Goal: Task Accomplishment & Management: Use online tool/utility

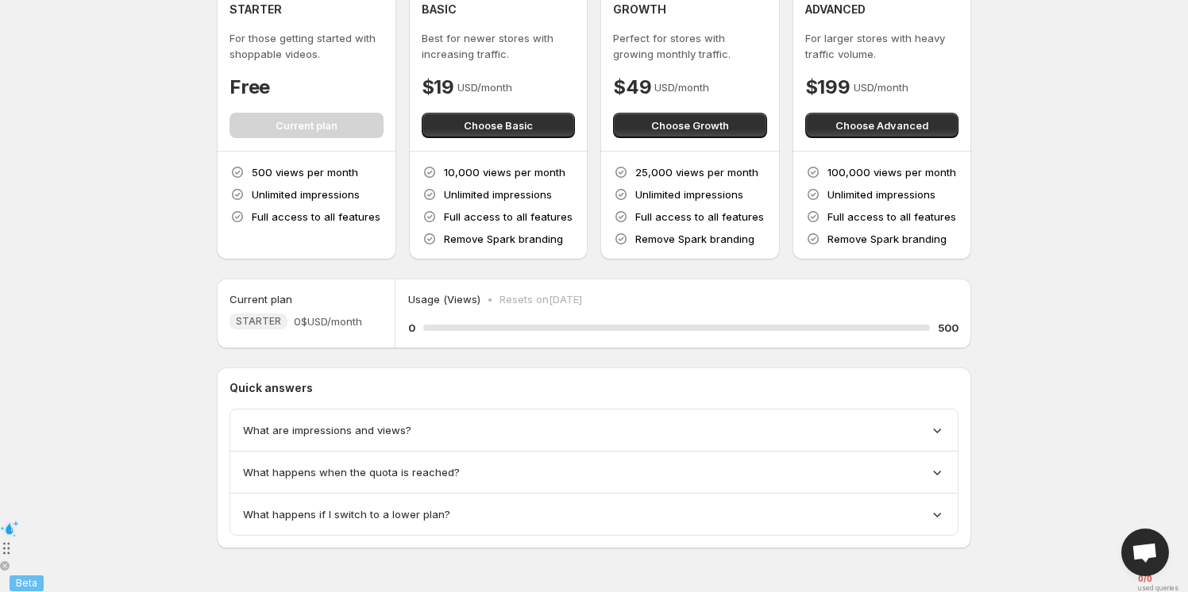
scroll to position [75, 0]
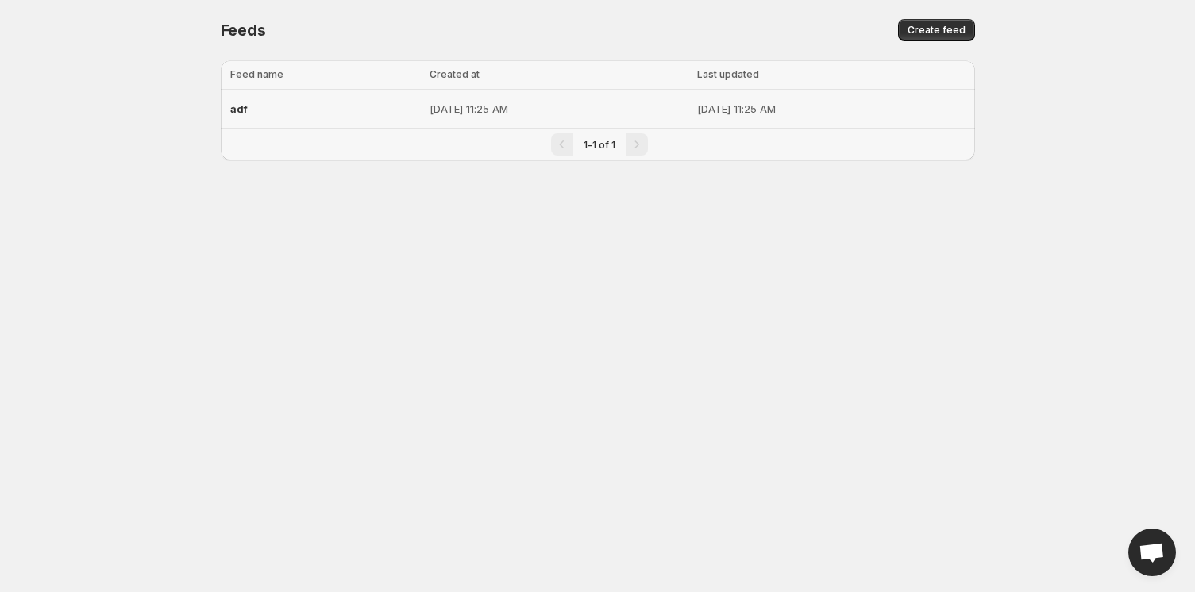
click at [247, 122] on div "ádf" at bounding box center [325, 108] width 191 height 29
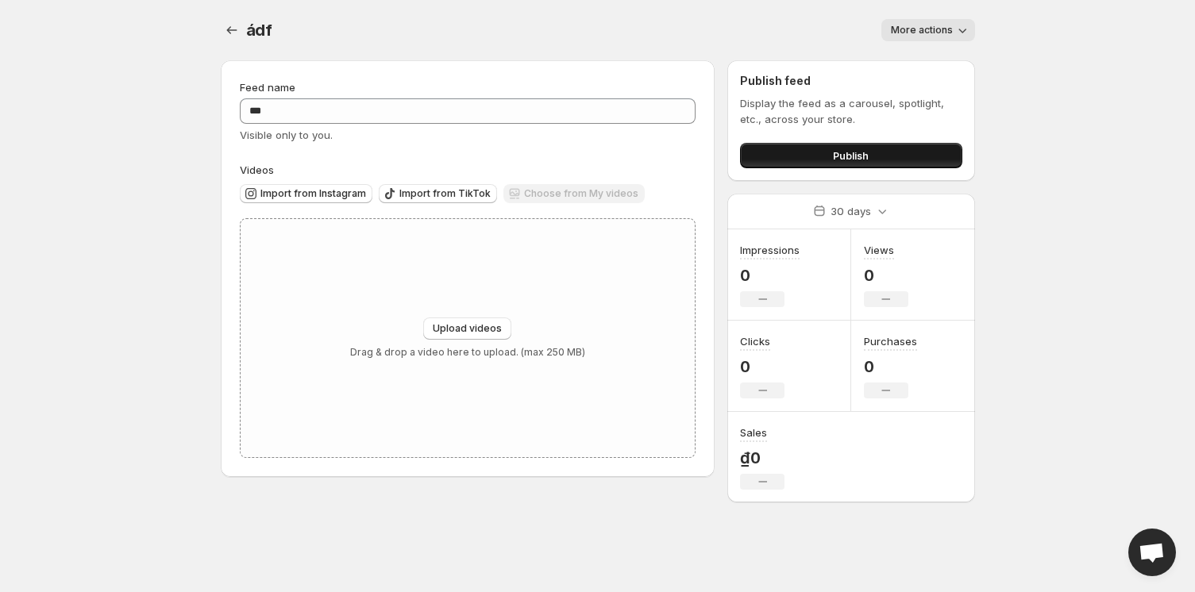
click at [833, 159] on span "Publish" at bounding box center [851, 156] width 36 height 16
click at [918, 30] on span "More actions" at bounding box center [922, 30] width 62 height 13
click at [877, 141] on div "Publish" at bounding box center [850, 153] width 221 height 32
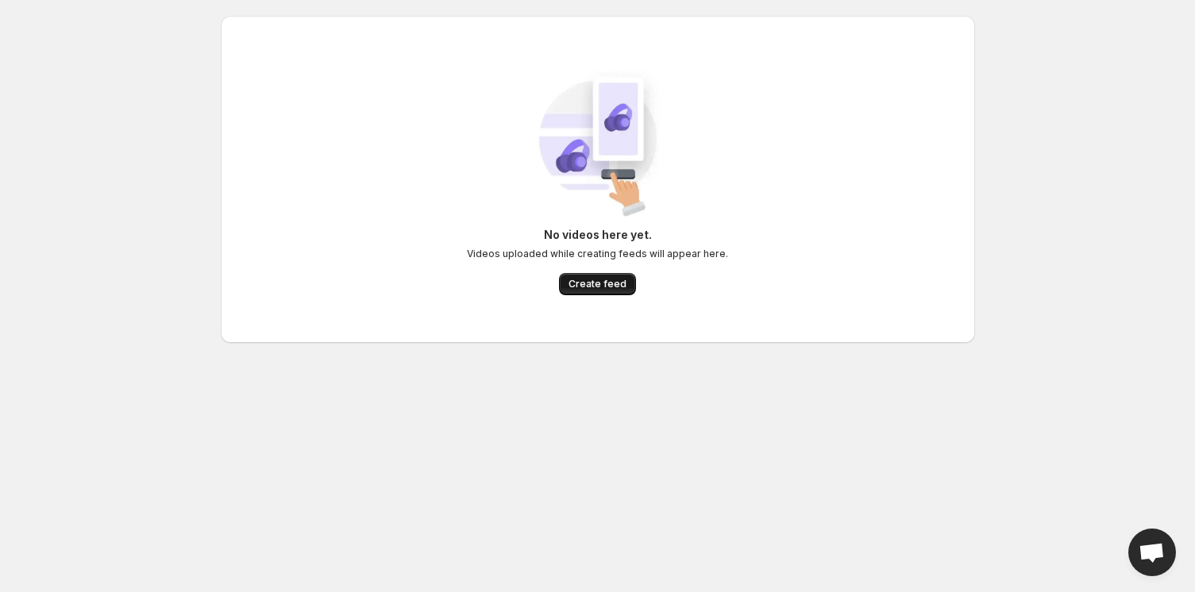
click at [602, 281] on span "Create feed" at bounding box center [597, 284] width 58 height 13
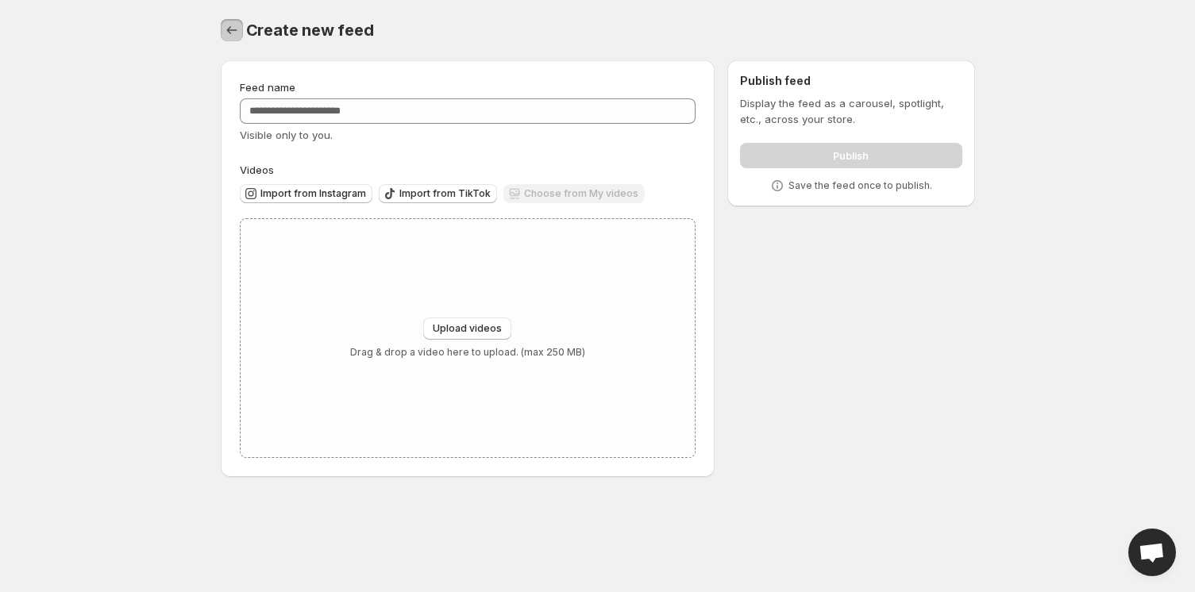
drag, startPoint x: 223, startPoint y: 26, endPoint x: 156, endPoint y: 67, distance: 78.4
click at [224, 26] on icon "Settings" at bounding box center [232, 30] width 16 height 16
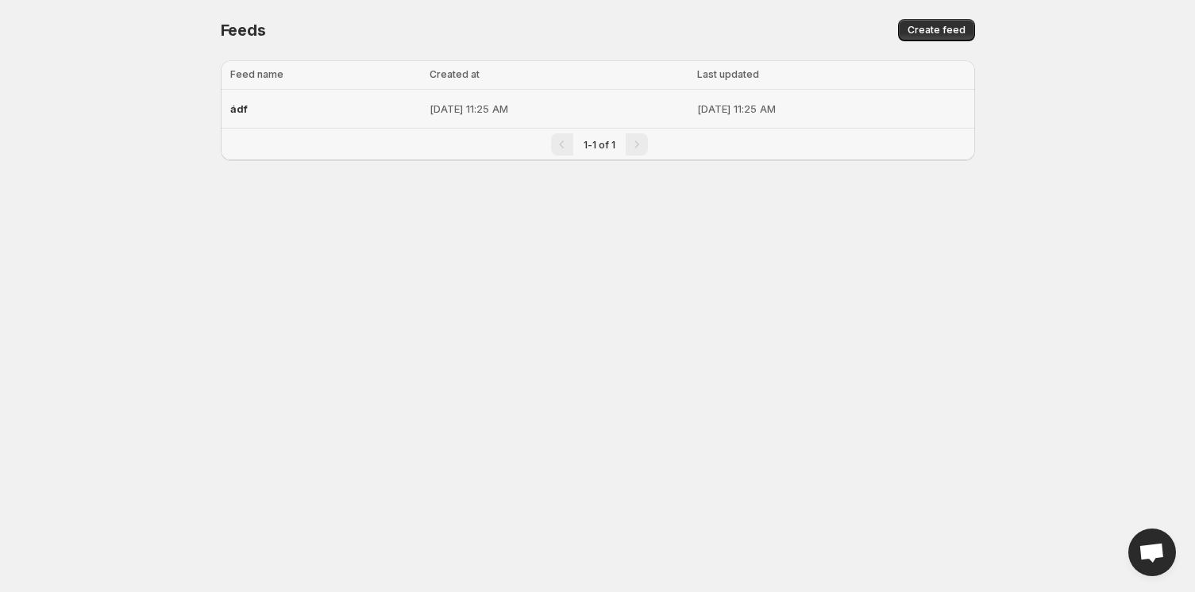
click at [278, 116] on div "ádf" at bounding box center [325, 108] width 191 height 29
